Goal: Information Seeking & Learning: Learn about a topic

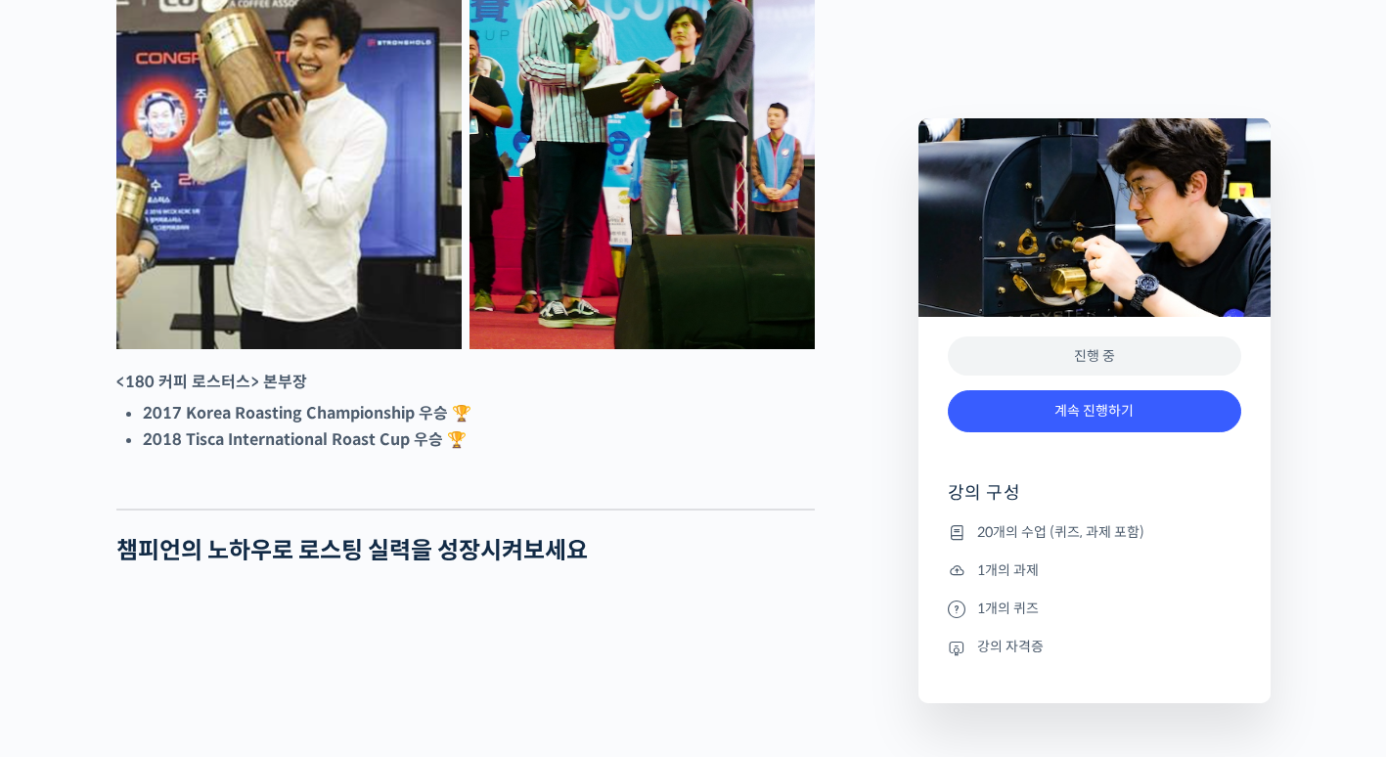
scroll to position [1272, 0]
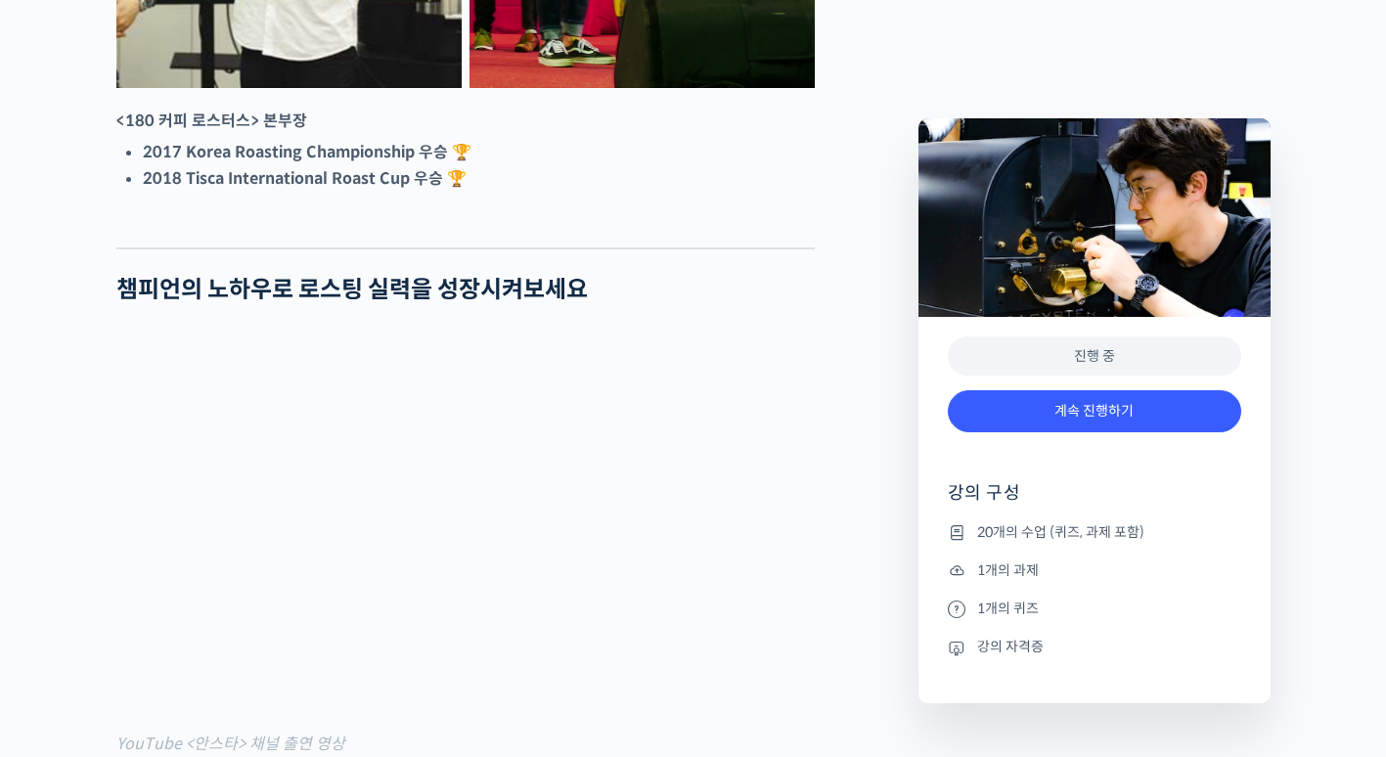
drag, startPoint x: 847, startPoint y: 402, endPoint x: 859, endPoint y: 394, distance: 14.1
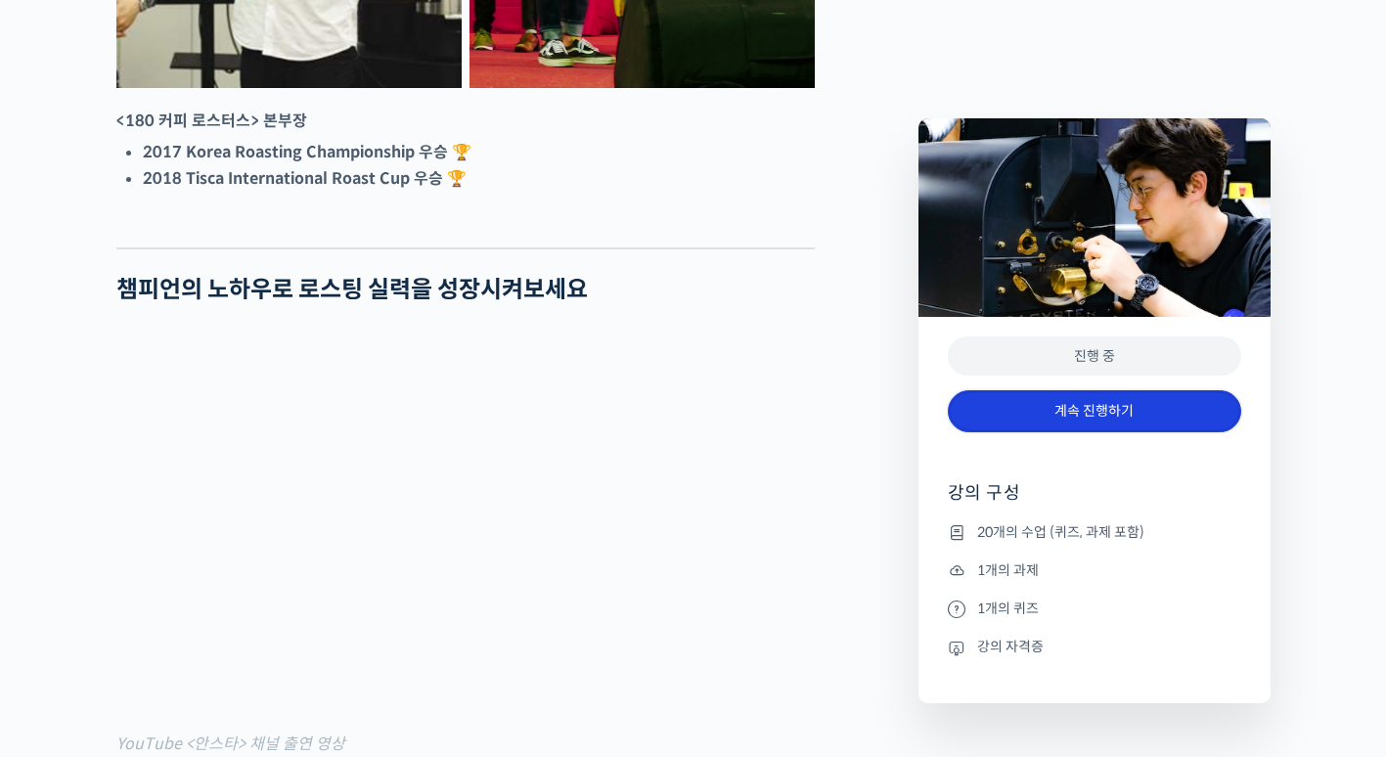
click at [1019, 394] on link "계속 진행하기" at bounding box center [1095, 411] width 294 height 42
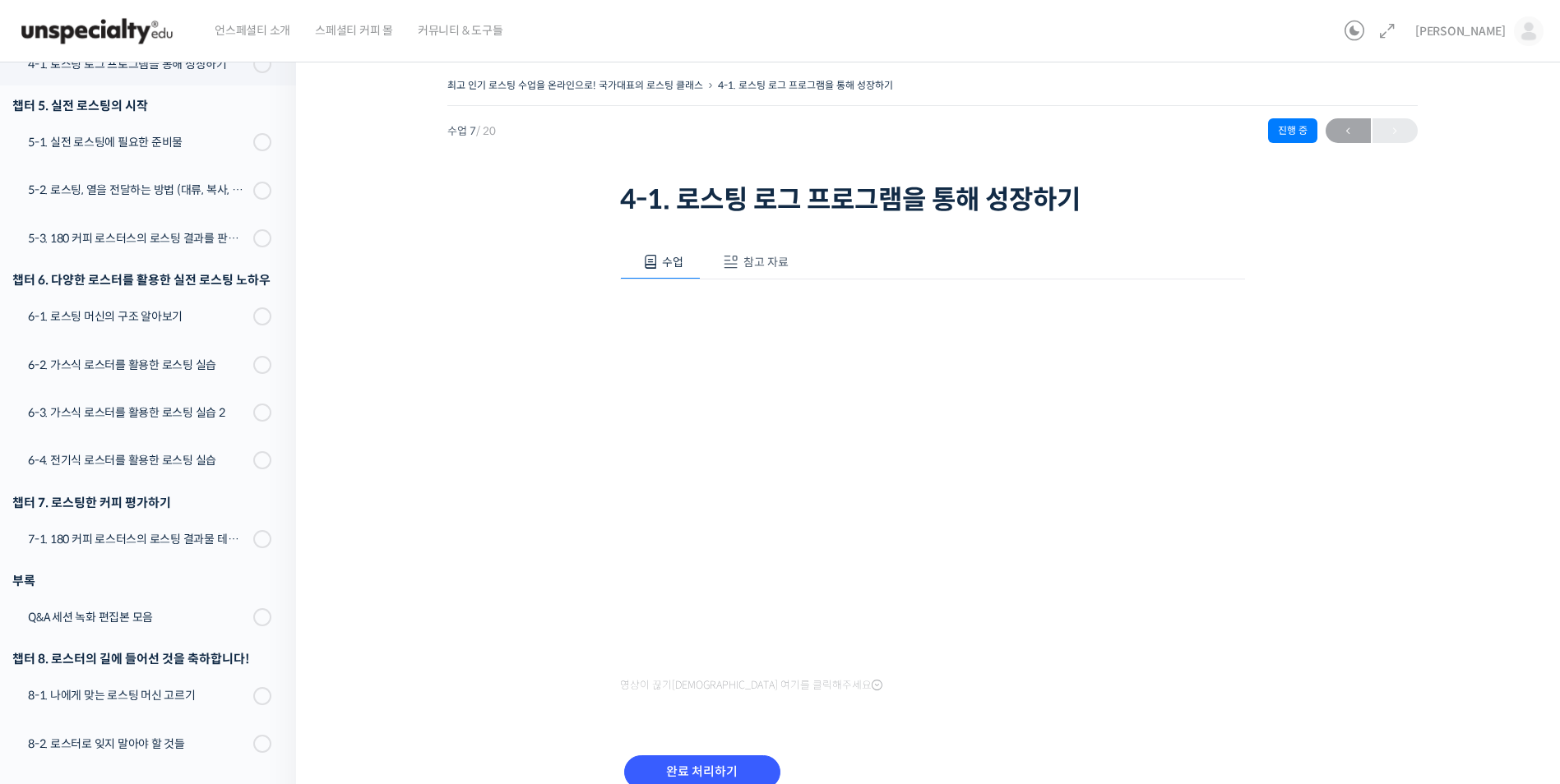
scroll to position [82, 0]
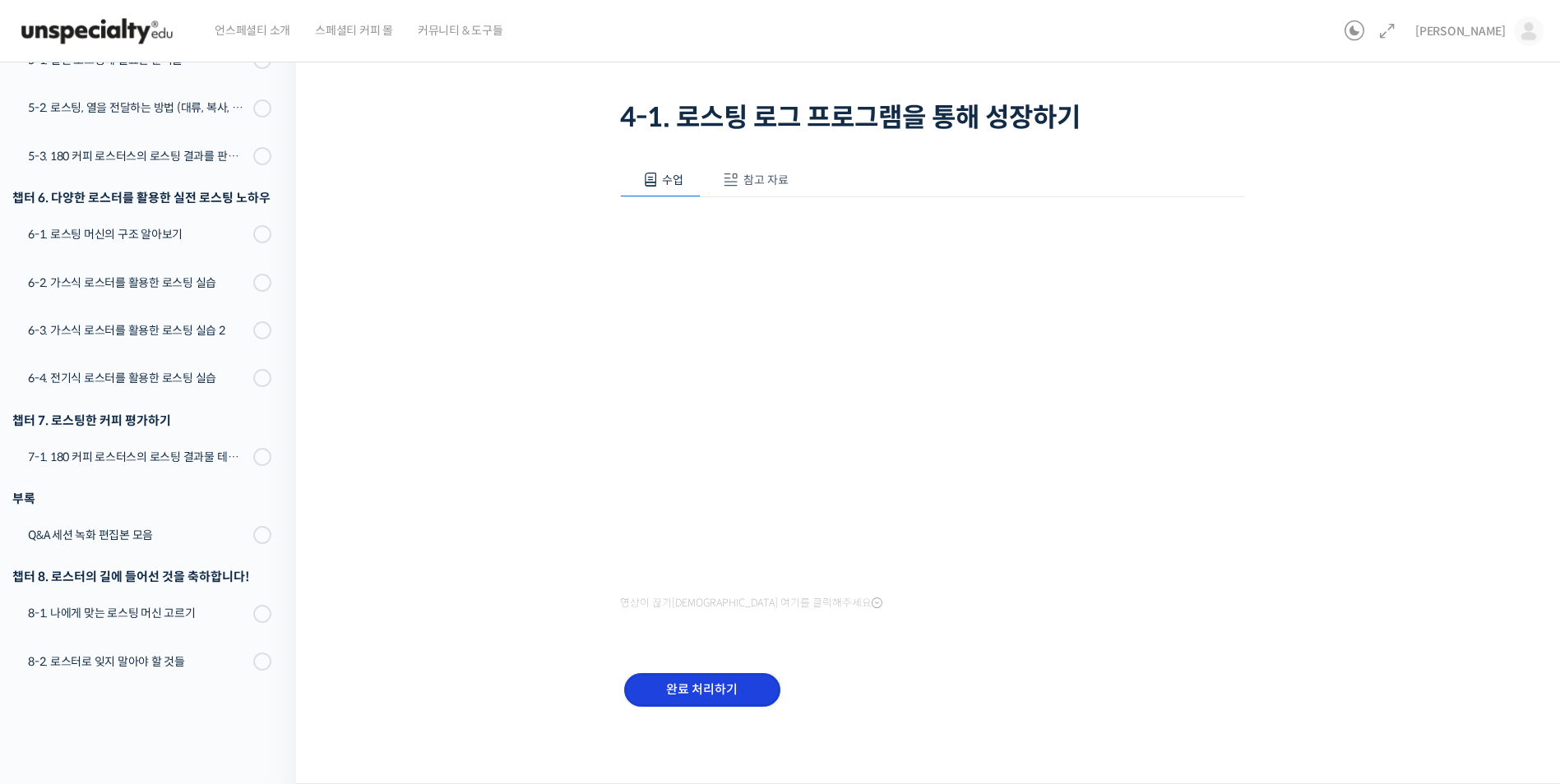
click at [740, 635] on input "완료 처리하기" at bounding box center [703, 690] width 156 height 34
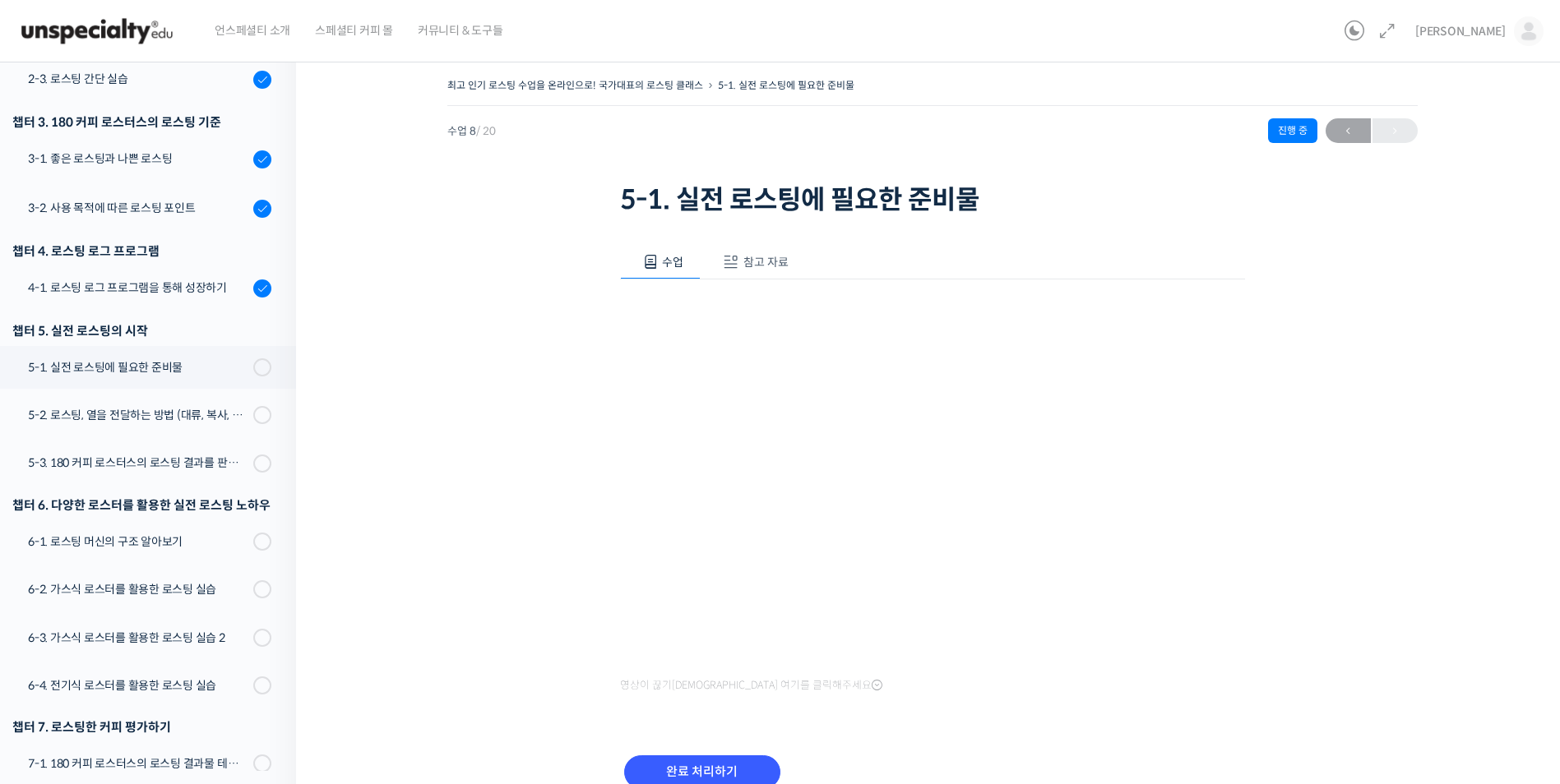
scroll to position [82, 0]
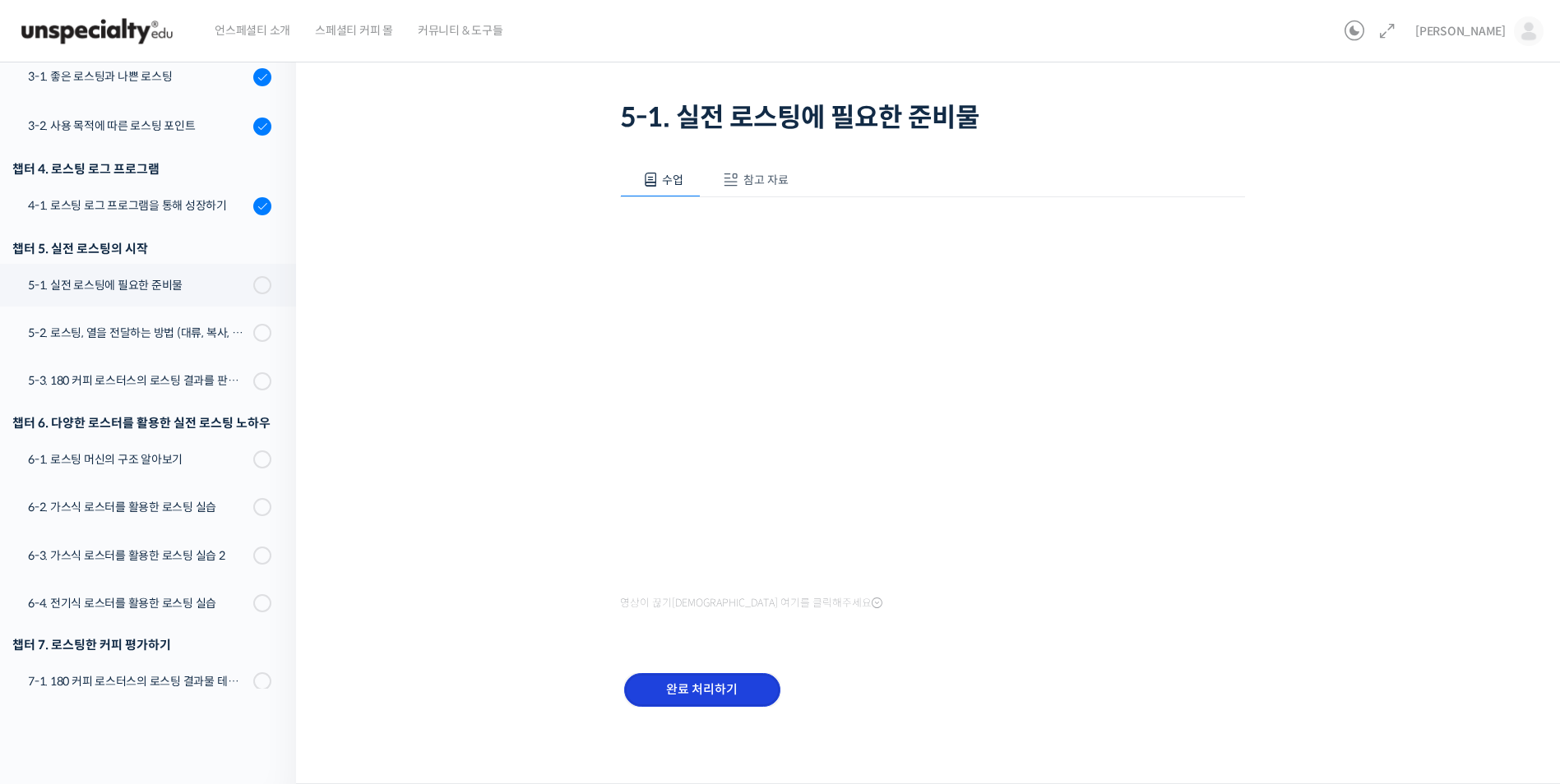
click at [742, 685] on input "완료 처리하기" at bounding box center [703, 690] width 156 height 34
click at [698, 701] on input "완료 처리하기" at bounding box center [703, 690] width 156 height 34
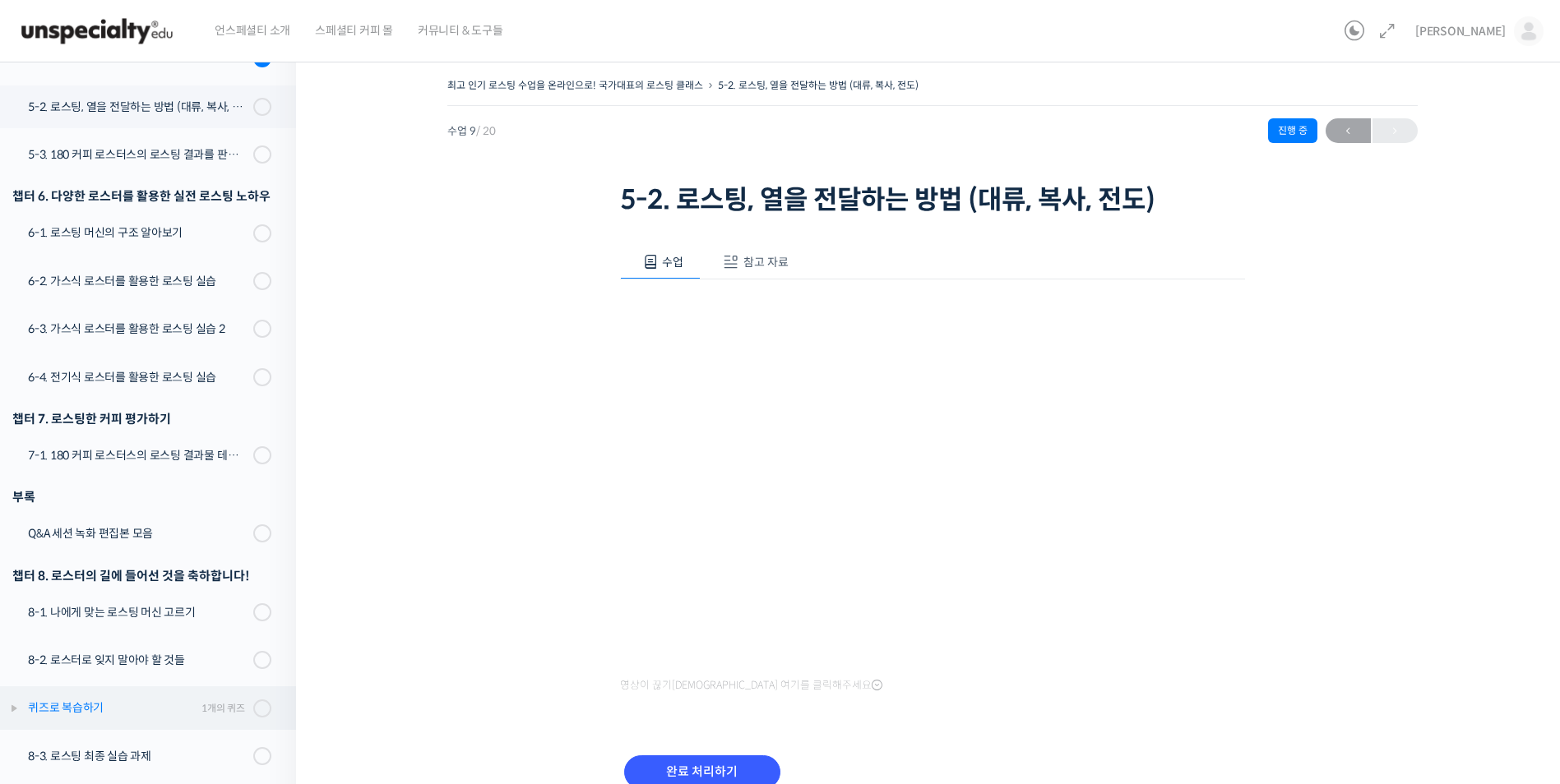
scroll to position [753, 0]
